Goal: Navigation & Orientation: Find specific page/section

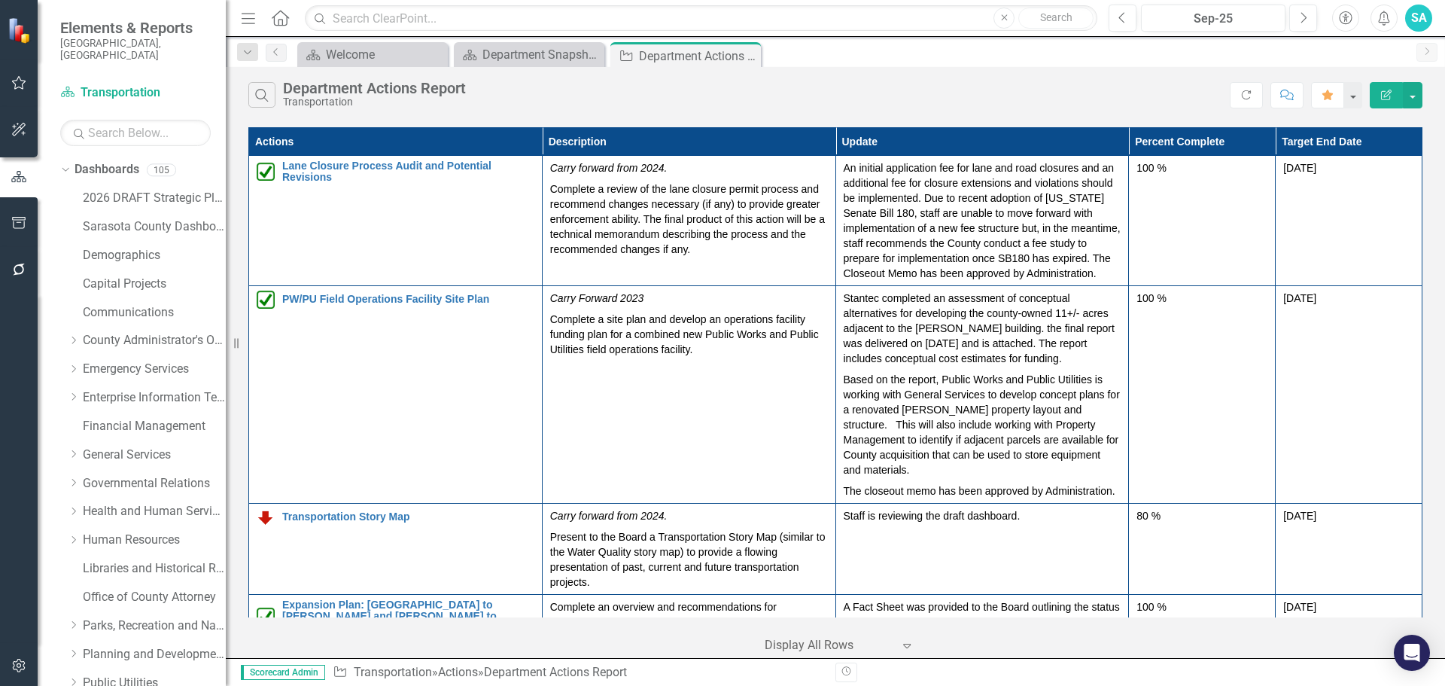
scroll to position [530, 0]
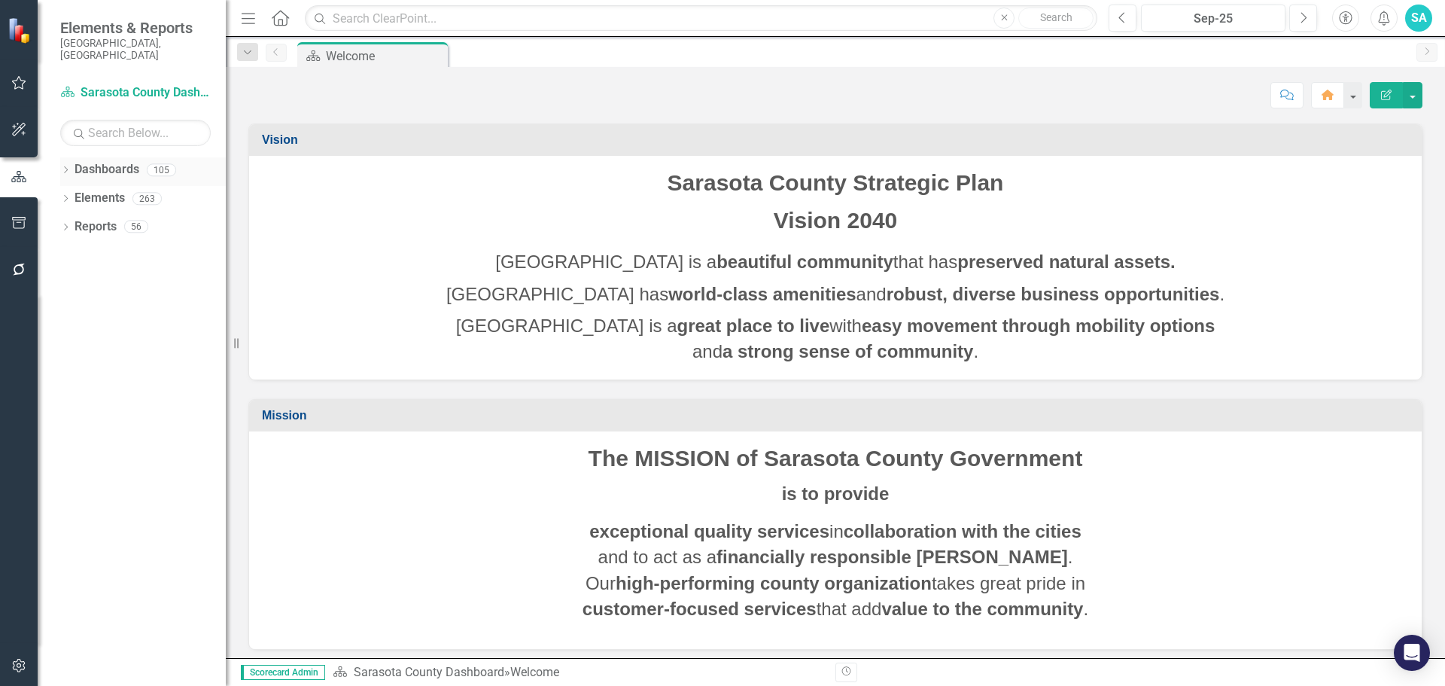
click at [64, 167] on icon "Dropdown" at bounding box center [65, 171] width 11 height 8
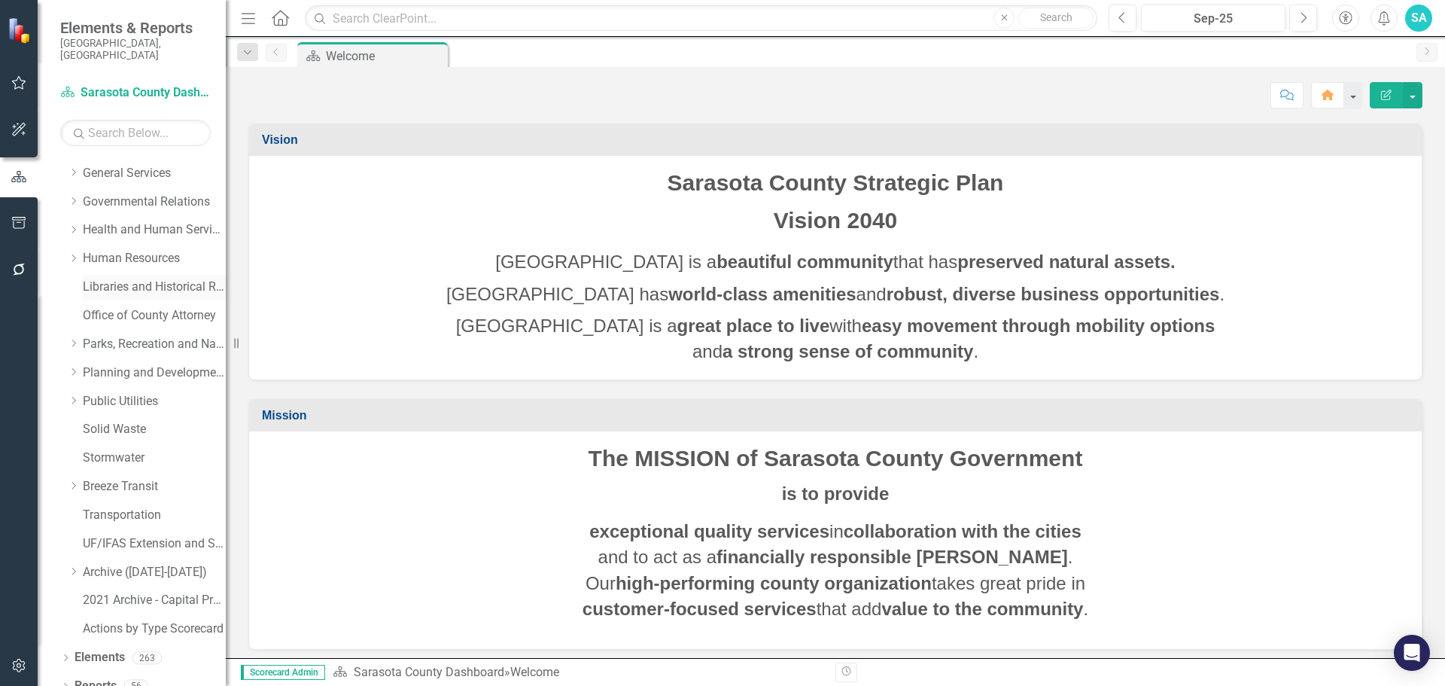
scroll to position [285, 0]
click at [108, 503] on link "Transportation" at bounding box center [154, 511] width 143 height 17
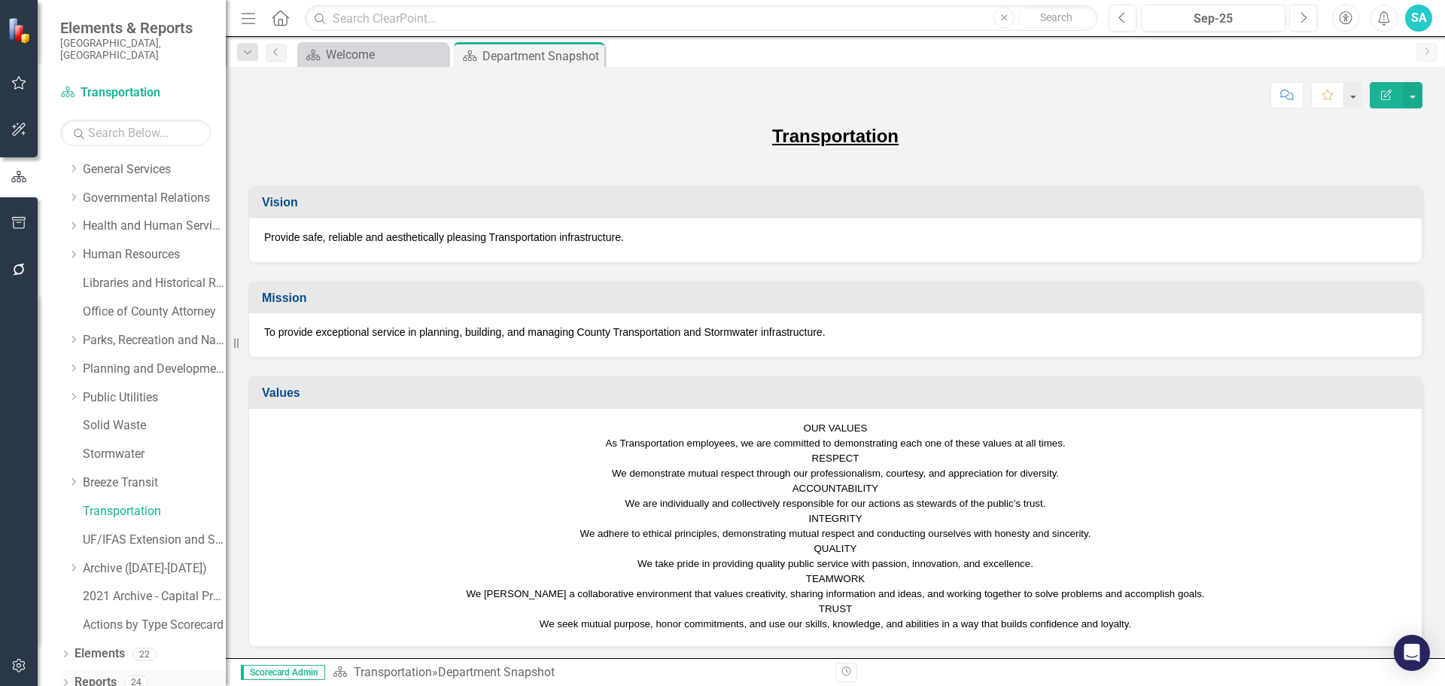
click at [65, 680] on icon "Dropdown" at bounding box center [65, 684] width 11 height 8
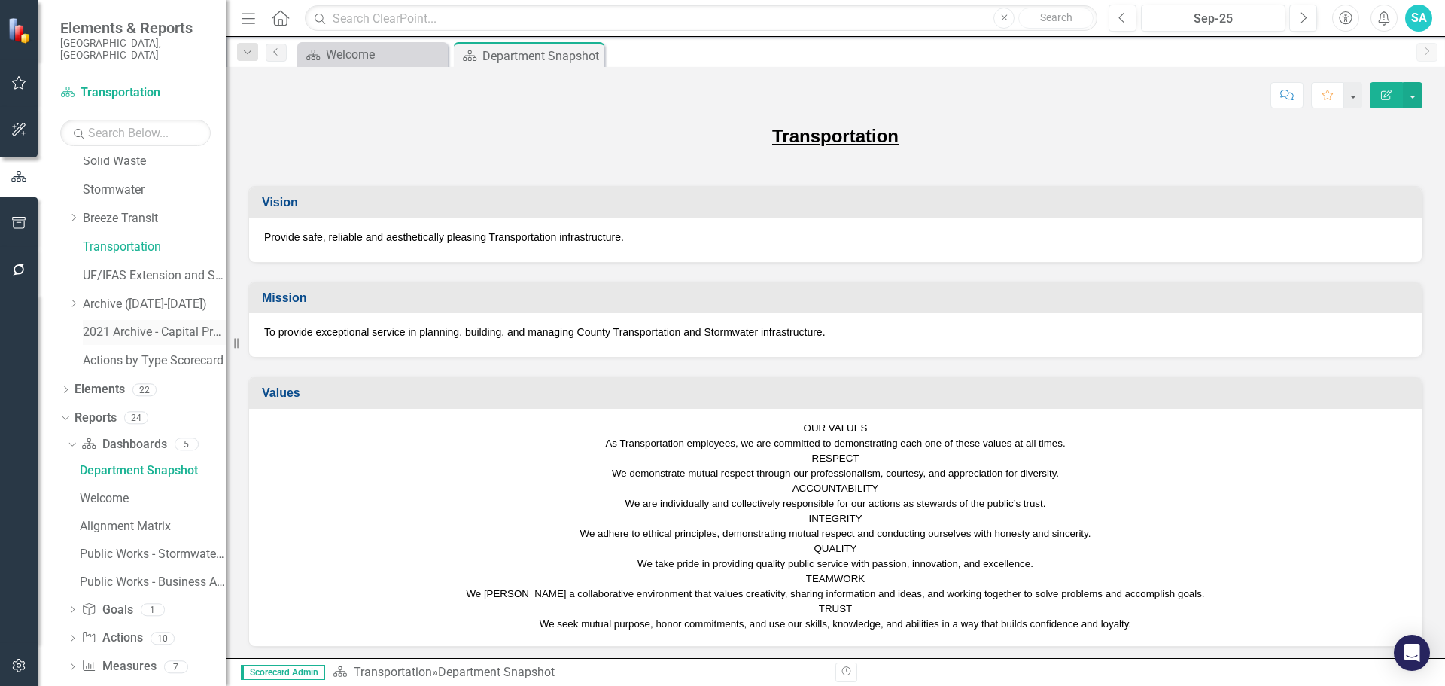
scroll to position [557, 0]
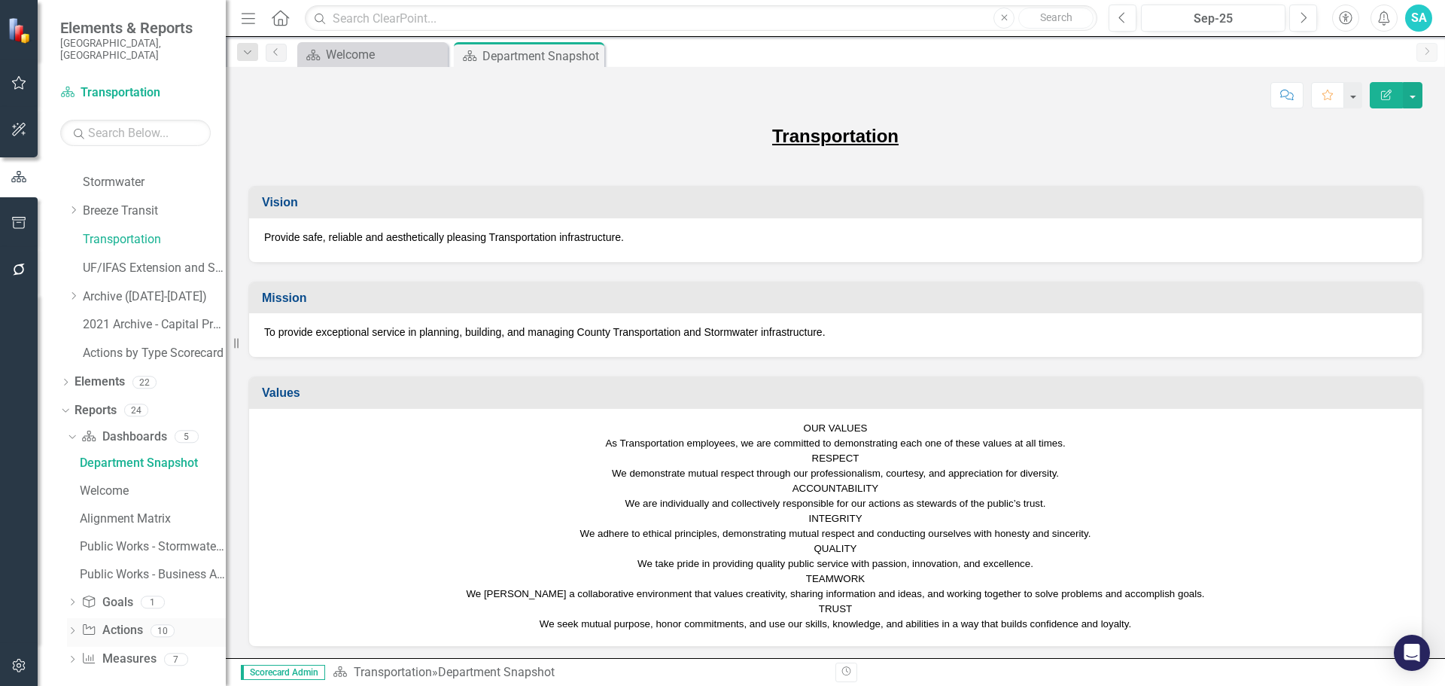
click at [70, 628] on icon "Dropdown" at bounding box center [72, 632] width 11 height 8
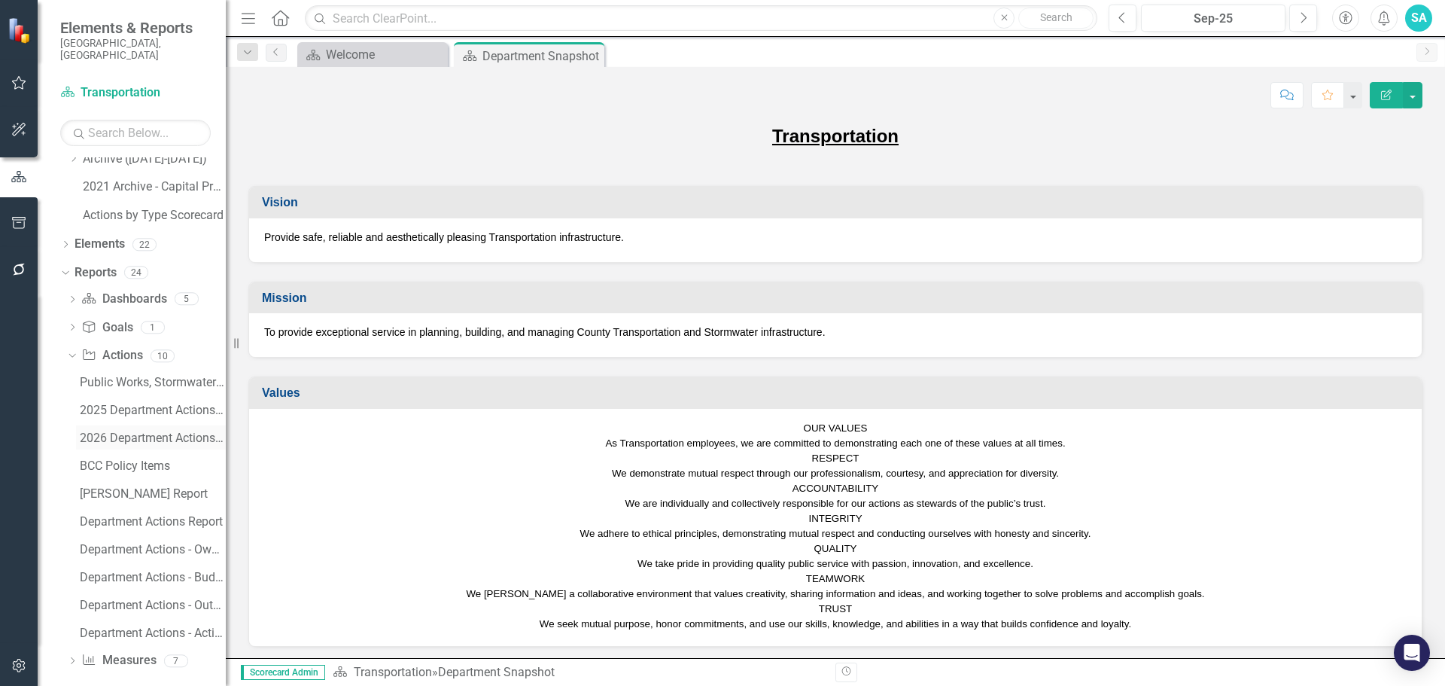
scroll to position [696, 0]
click at [129, 513] on div "Department Actions Report" at bounding box center [153, 520] width 146 height 14
